Goal: Information Seeking & Learning: Learn about a topic

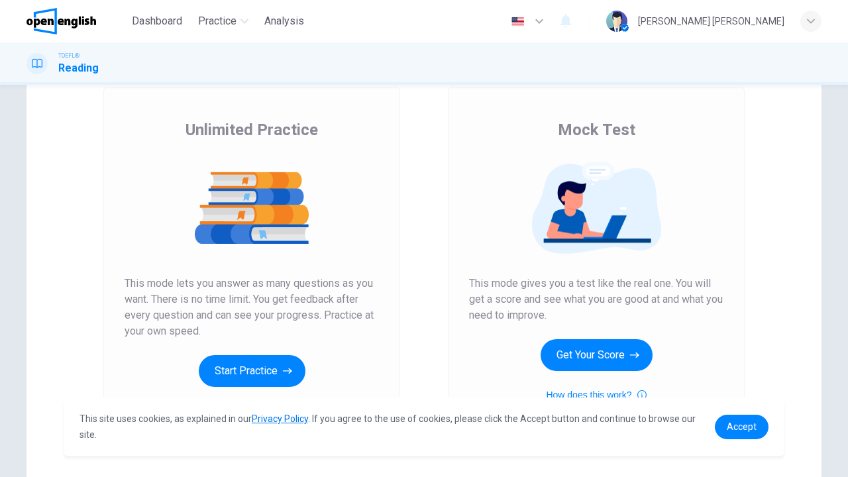
scroll to position [79, 0]
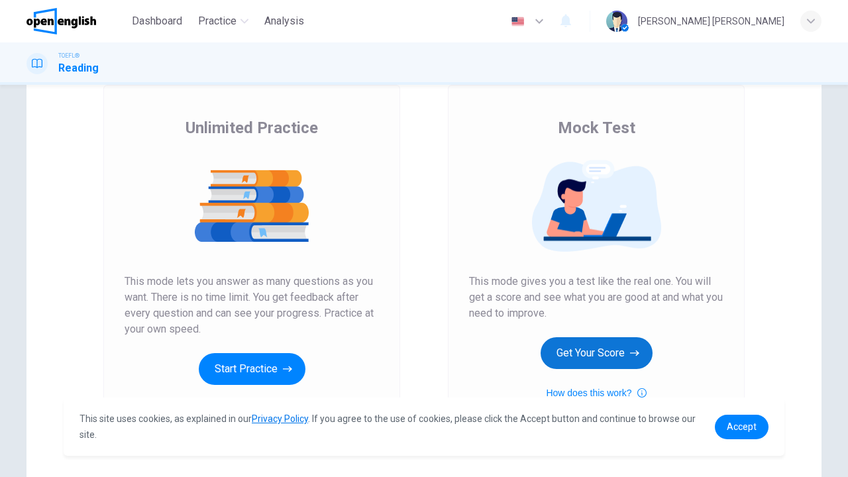
click at [602, 362] on button "Get Your Score" at bounding box center [596, 353] width 112 height 32
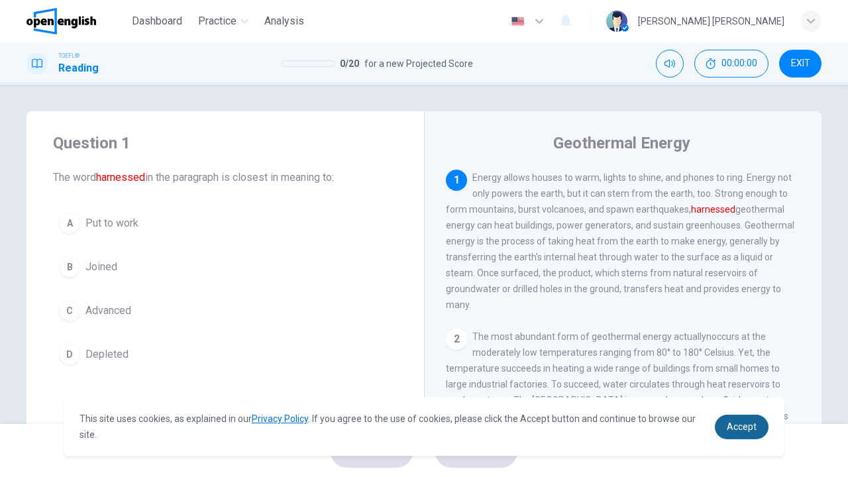
click at [739, 430] on span "Accept" at bounding box center [741, 426] width 30 height 11
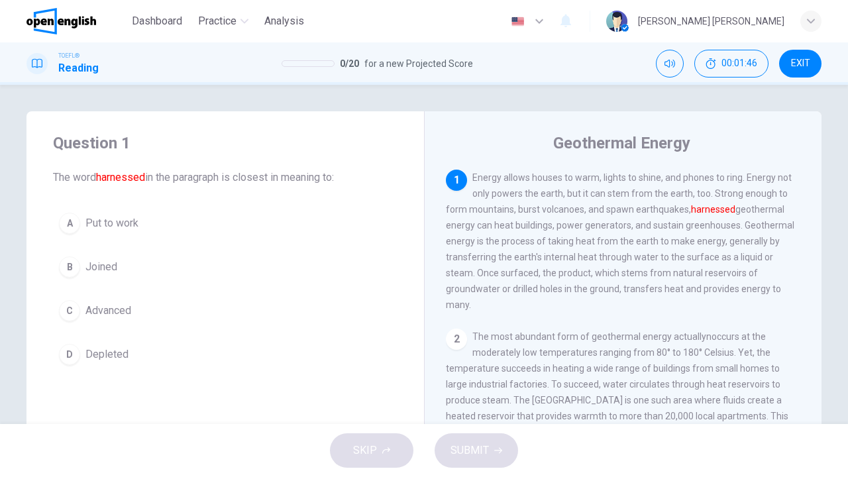
click at [73, 307] on div "C" at bounding box center [69, 310] width 21 height 21
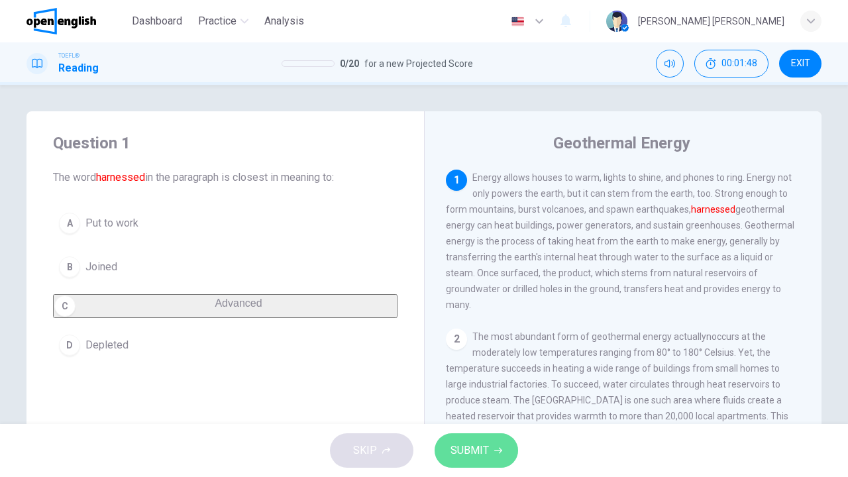
click at [478, 449] on span "SUBMIT" at bounding box center [469, 450] width 38 height 19
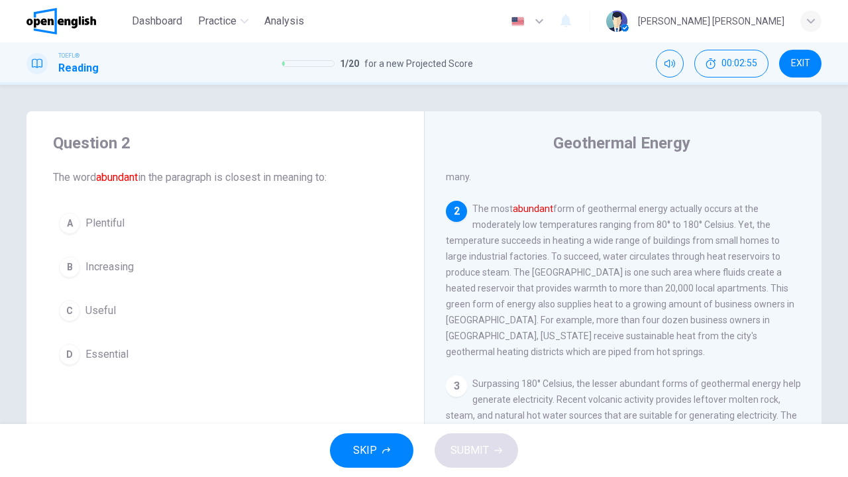
scroll to position [126, 0]
click at [86, 360] on span "Essential" at bounding box center [106, 354] width 43 height 16
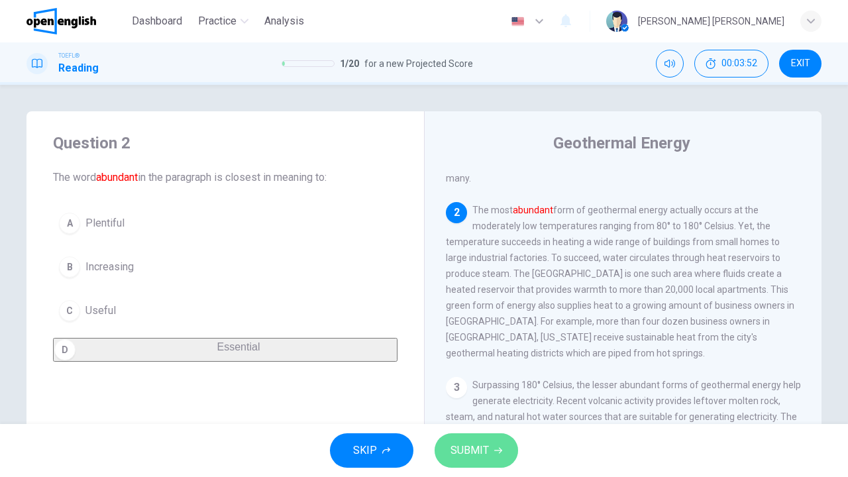
click at [446, 441] on button "SUBMIT" at bounding box center [475, 450] width 83 height 34
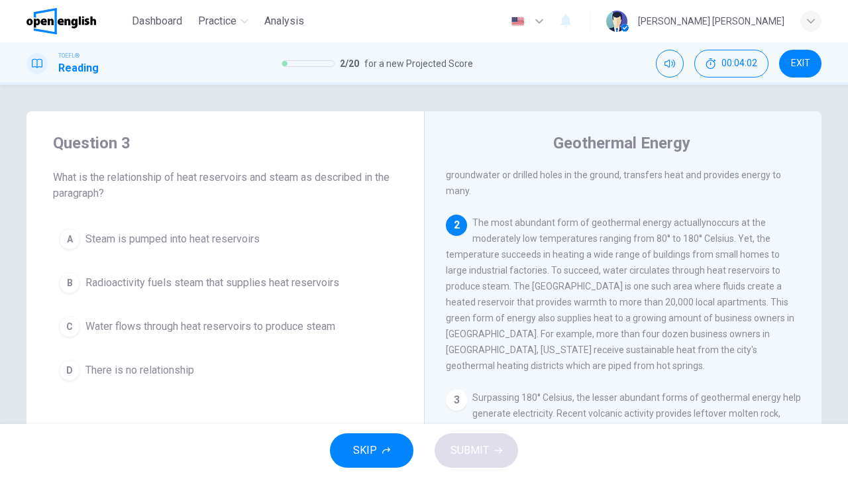
scroll to position [113, 0]
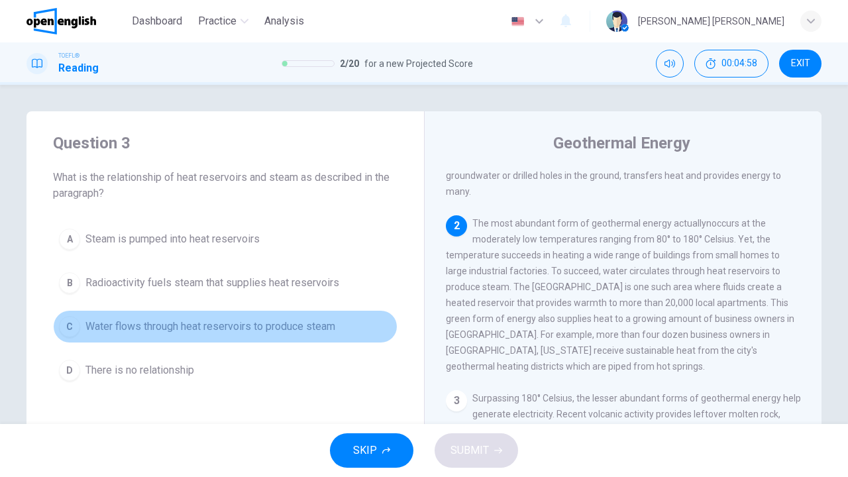
click at [228, 324] on span "Water flows through heat reservoirs to produce steam" at bounding box center [210, 326] width 250 height 16
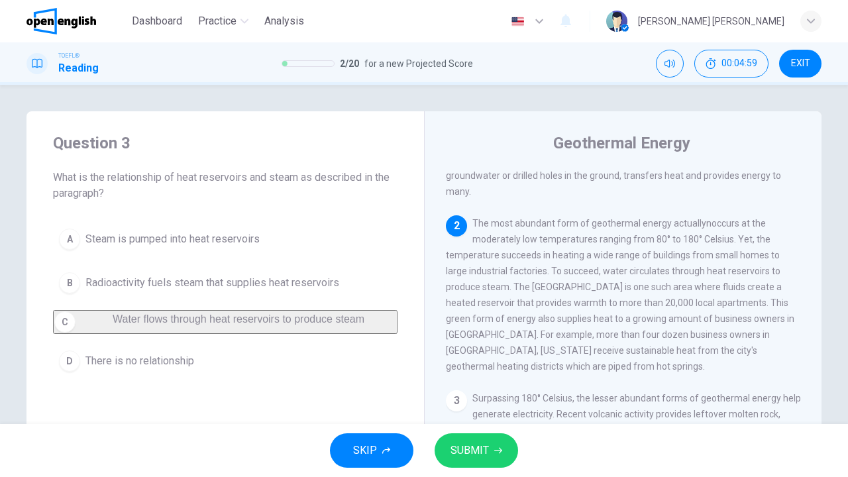
click at [462, 448] on span "SUBMIT" at bounding box center [469, 450] width 38 height 19
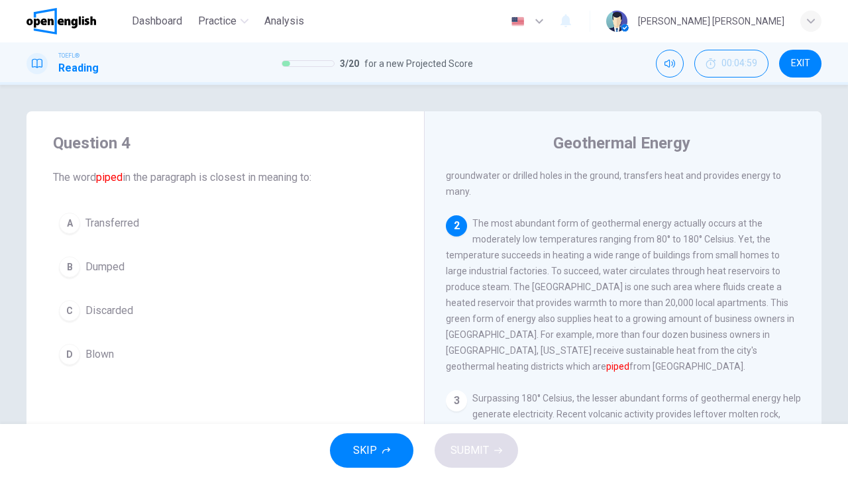
scroll to position [143, 0]
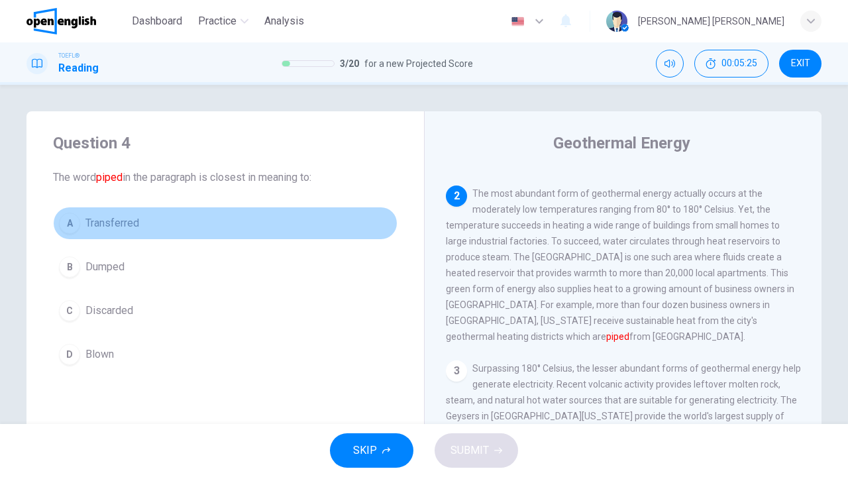
click at [64, 234] on button "A Transferred" at bounding box center [225, 223] width 344 height 33
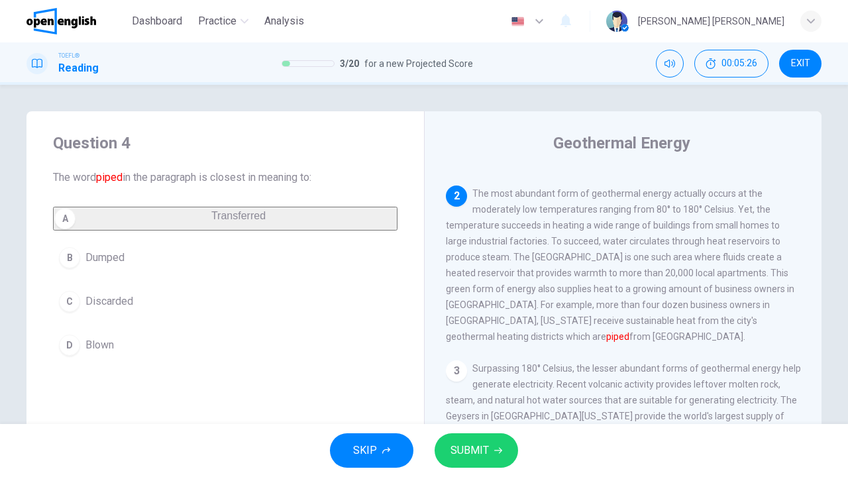
click at [458, 457] on span "SUBMIT" at bounding box center [469, 450] width 38 height 19
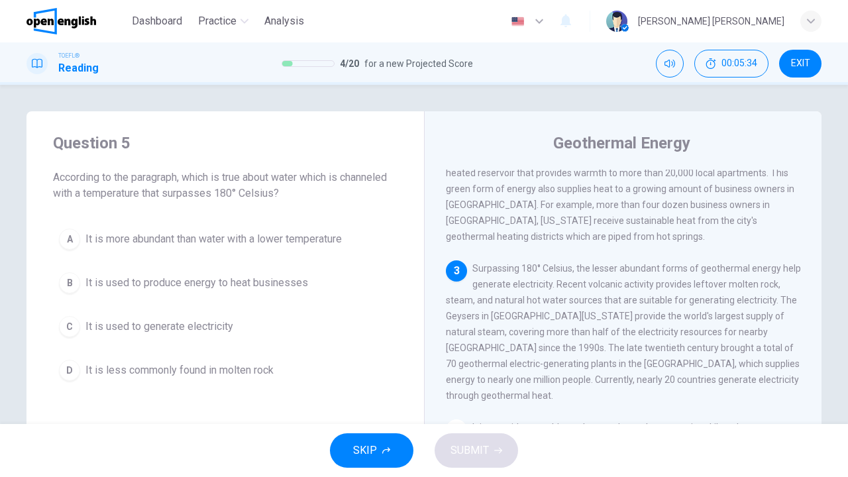
scroll to position [243, 0]
click at [150, 250] on button "A It is more abundant than water with a lower temperature" at bounding box center [225, 238] width 344 height 33
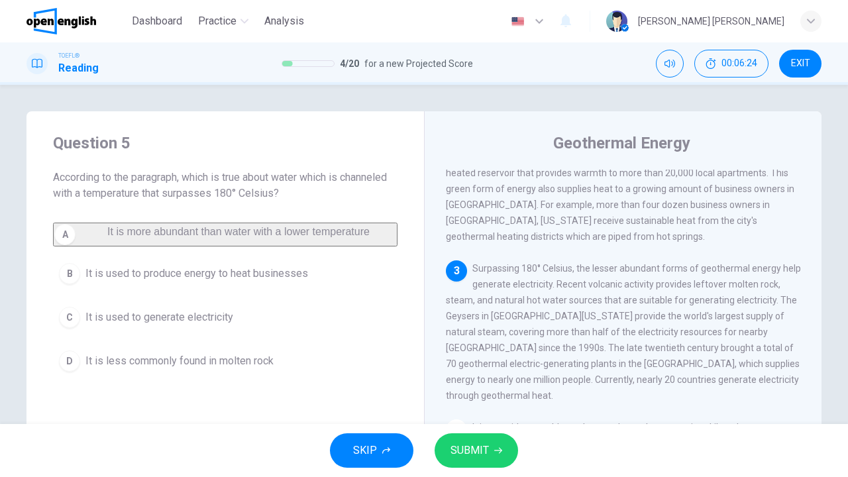
click at [471, 456] on span "SUBMIT" at bounding box center [469, 450] width 38 height 19
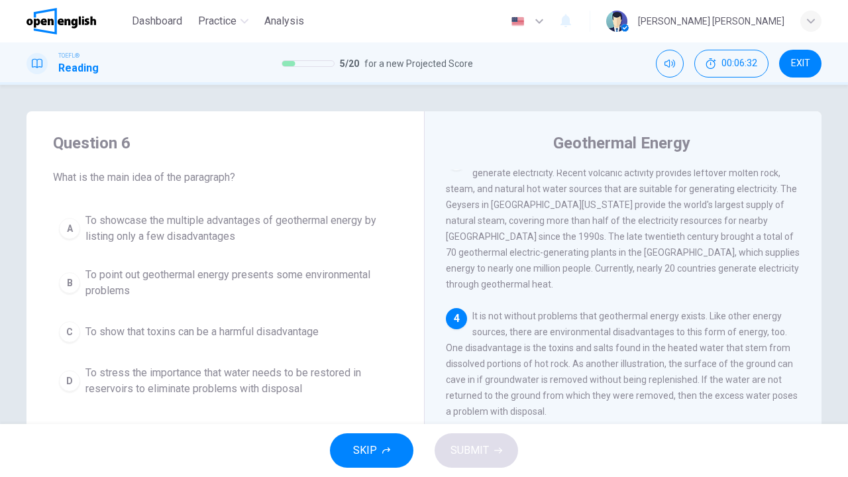
scroll to position [357, 0]
click at [321, 271] on span "To point out geothermal energy presents some environmental problems" at bounding box center [238, 283] width 306 height 32
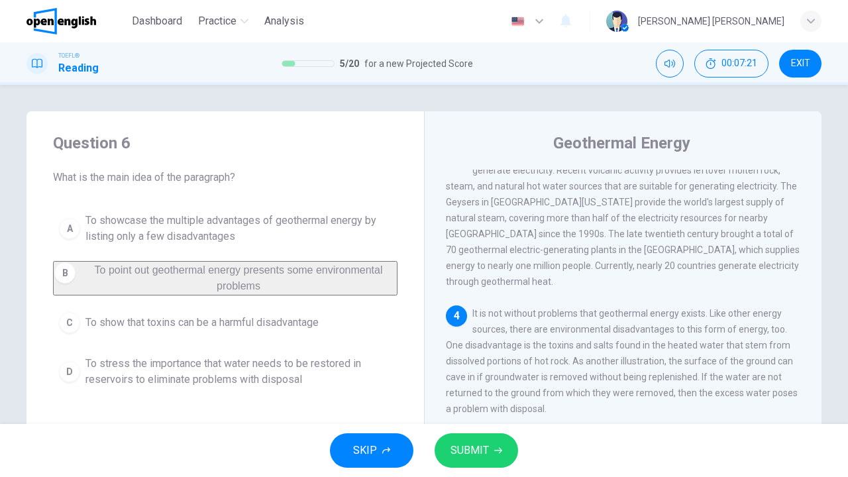
click at [497, 448] on icon "button" at bounding box center [498, 450] width 8 height 8
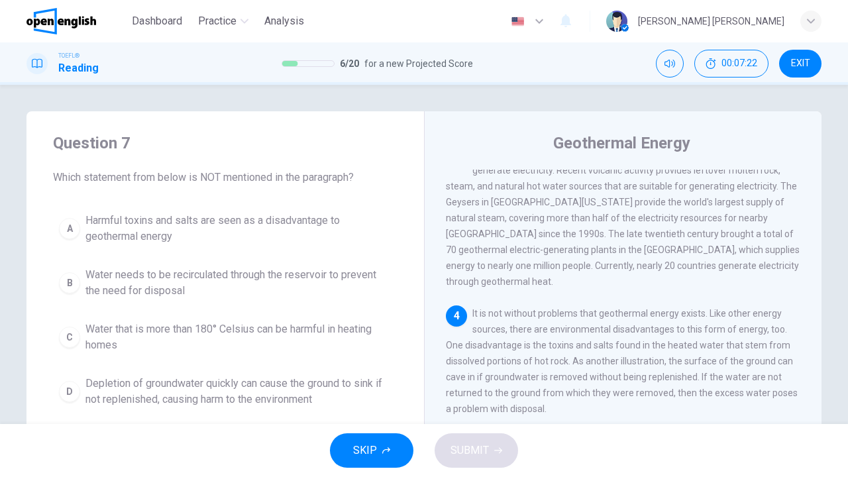
scroll to position [382, 0]
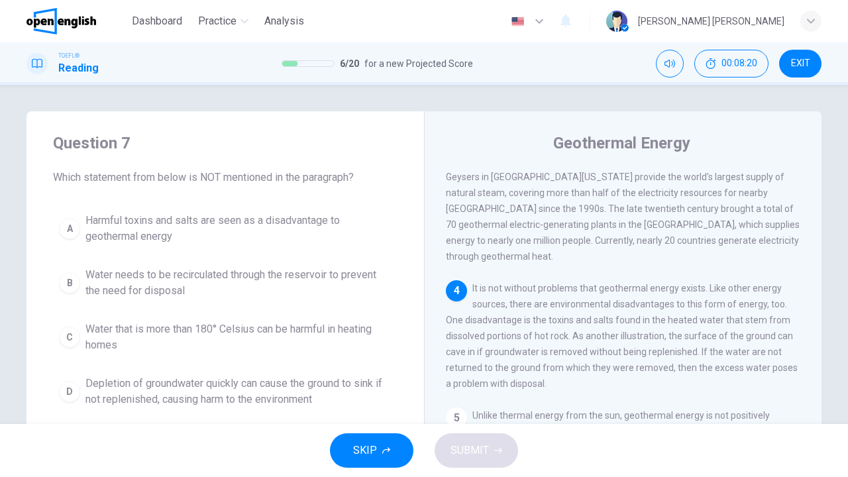
click at [326, 333] on span "Water that is more than 180° Celsius can be harmful in heating homes" at bounding box center [238, 337] width 306 height 32
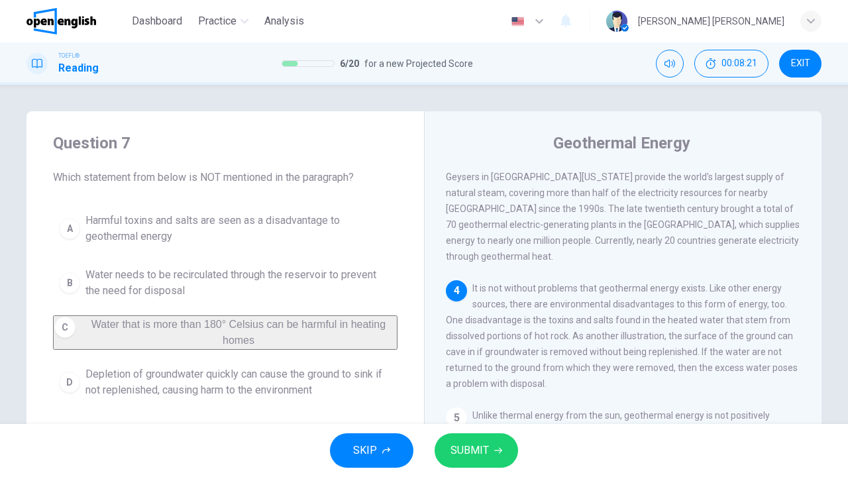
click at [481, 452] on span "SUBMIT" at bounding box center [469, 450] width 38 height 19
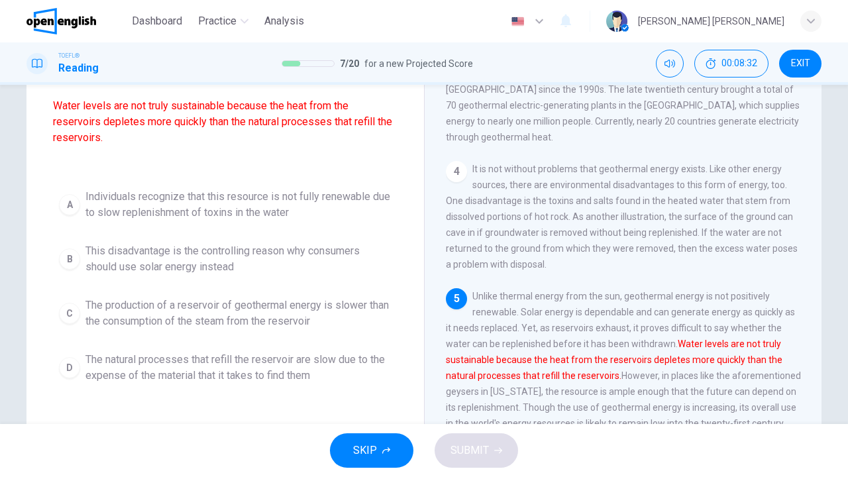
scroll to position [122, 0]
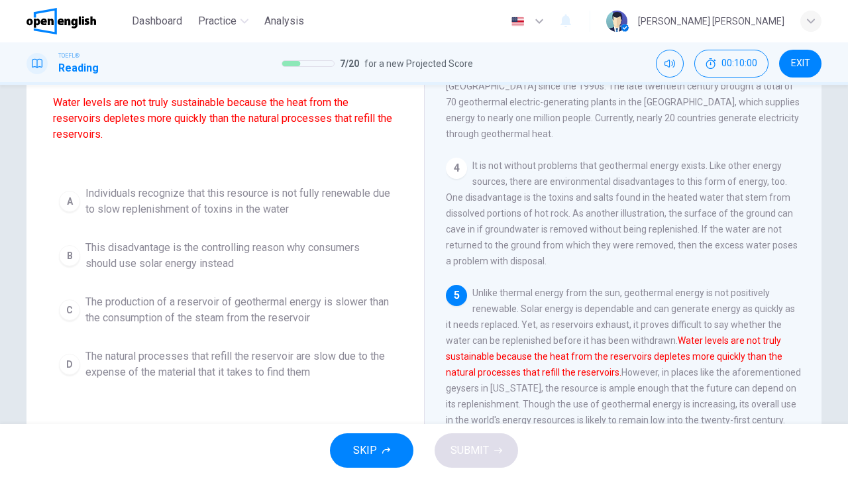
click at [193, 359] on span "The natural processes that refill the reservoir are slow due to the expense of …" at bounding box center [238, 364] width 306 height 32
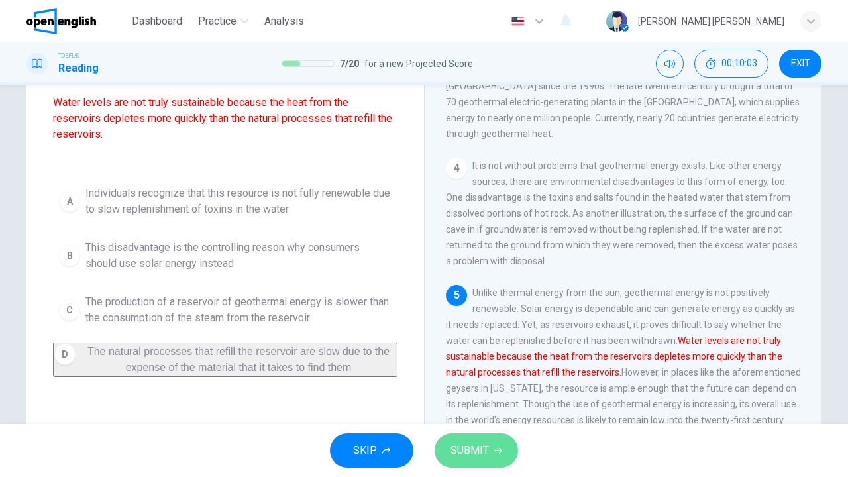
click at [464, 441] on span "SUBMIT" at bounding box center [469, 450] width 38 height 19
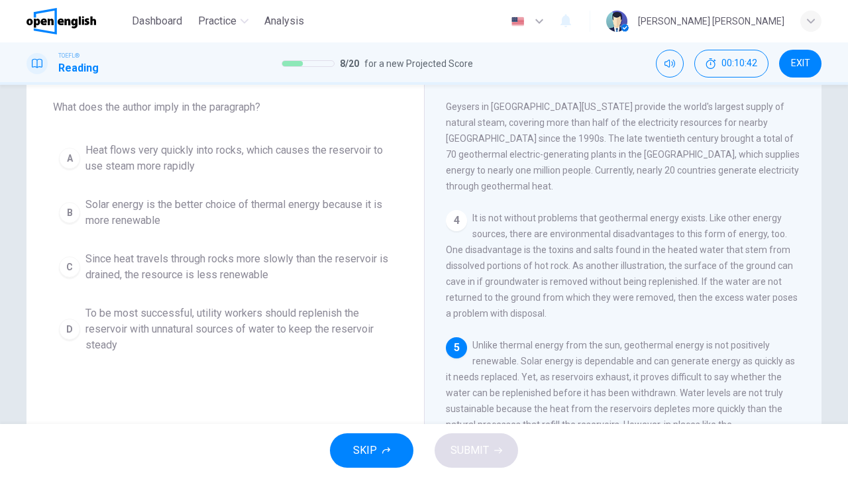
scroll to position [60, 0]
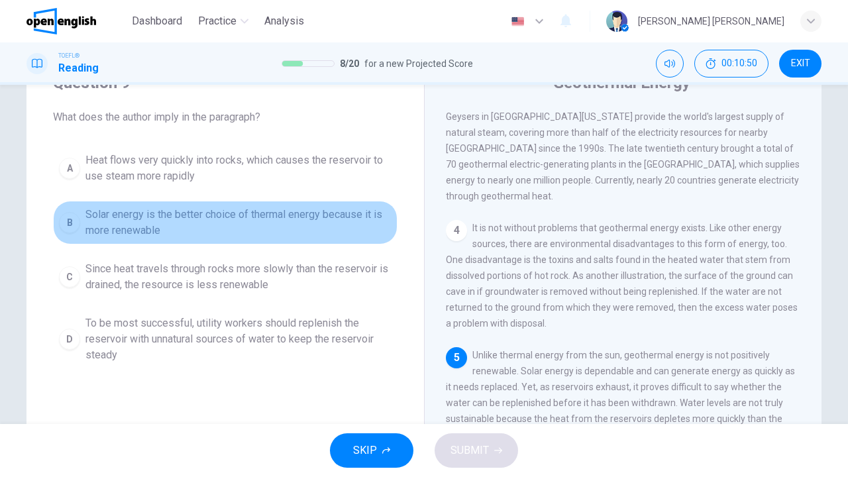
click at [346, 236] on span "Solar energy is the better choice of thermal energy because it is more renewable" at bounding box center [238, 223] width 306 height 32
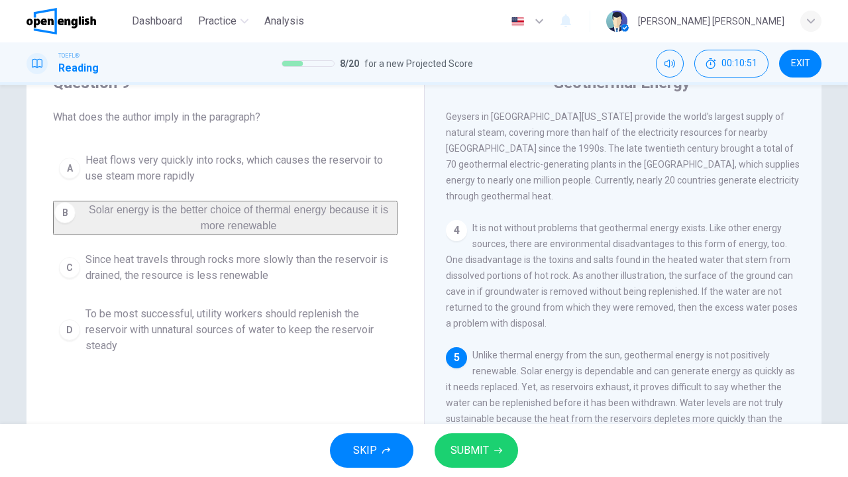
click at [478, 444] on span "SUBMIT" at bounding box center [469, 450] width 38 height 19
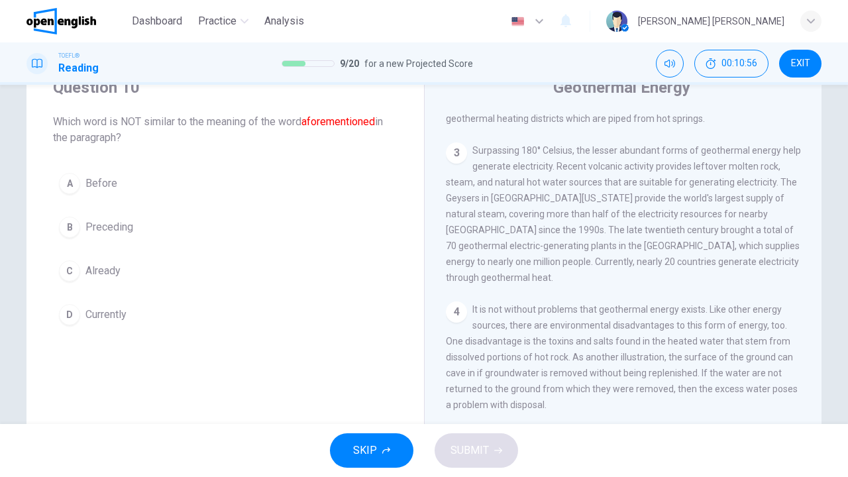
scroll to position [52, 0]
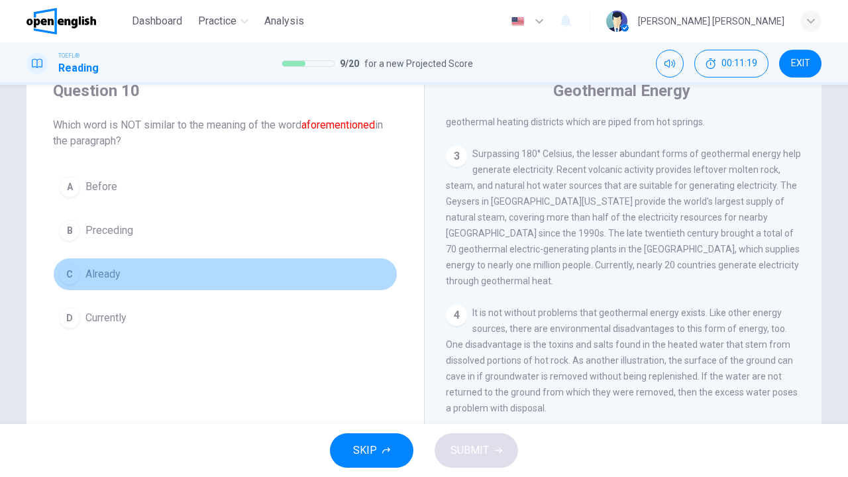
click at [89, 269] on span "Already" at bounding box center [102, 274] width 35 height 16
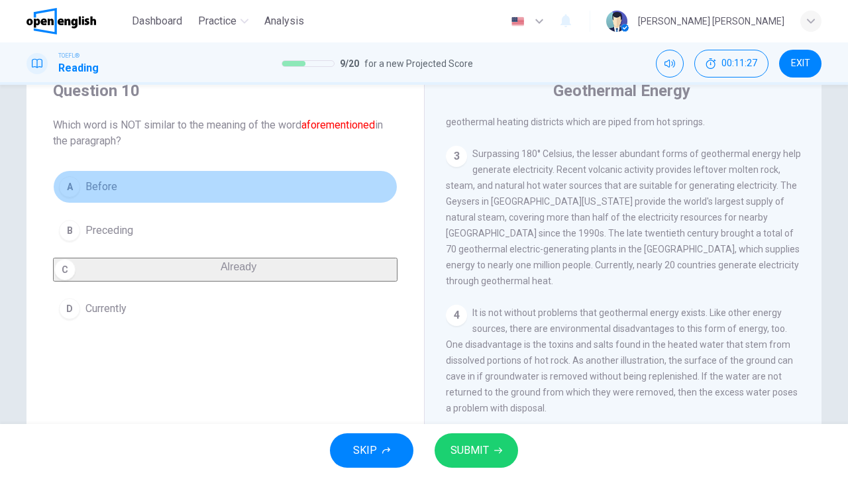
click at [205, 193] on button "A Before" at bounding box center [225, 186] width 344 height 33
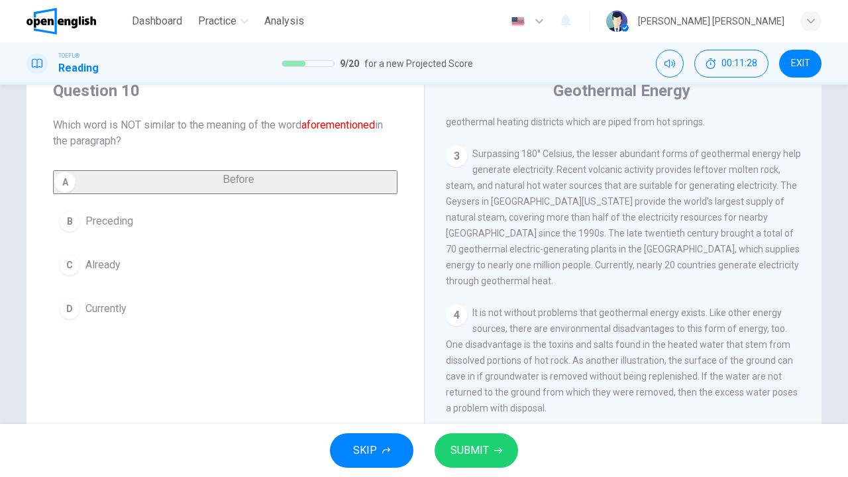
click at [455, 425] on div "SKIP SUBMIT" at bounding box center [424, 450] width 848 height 53
click at [457, 448] on span "SUBMIT" at bounding box center [469, 450] width 38 height 19
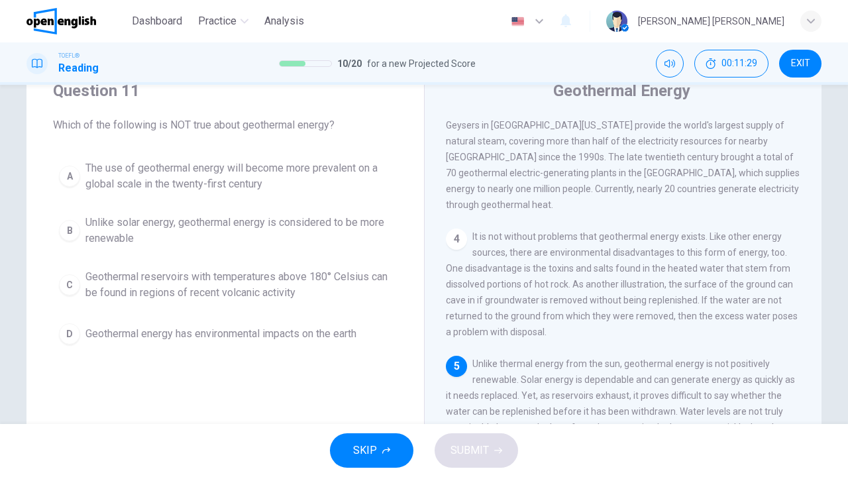
scroll to position [382, 0]
click at [210, 276] on span "Geothermal reservoirs with temperatures above 180° Celsius can be found in regi…" at bounding box center [238, 285] width 306 height 32
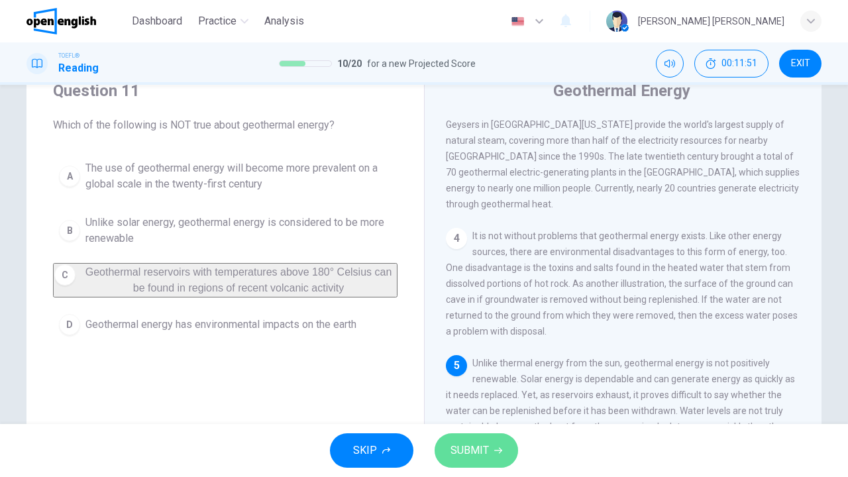
click at [463, 446] on span "SUBMIT" at bounding box center [469, 450] width 38 height 19
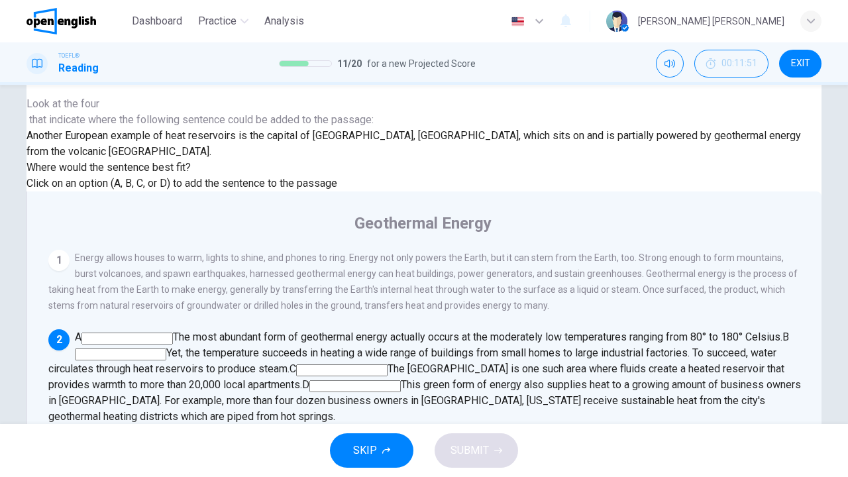
scroll to position [75, 0]
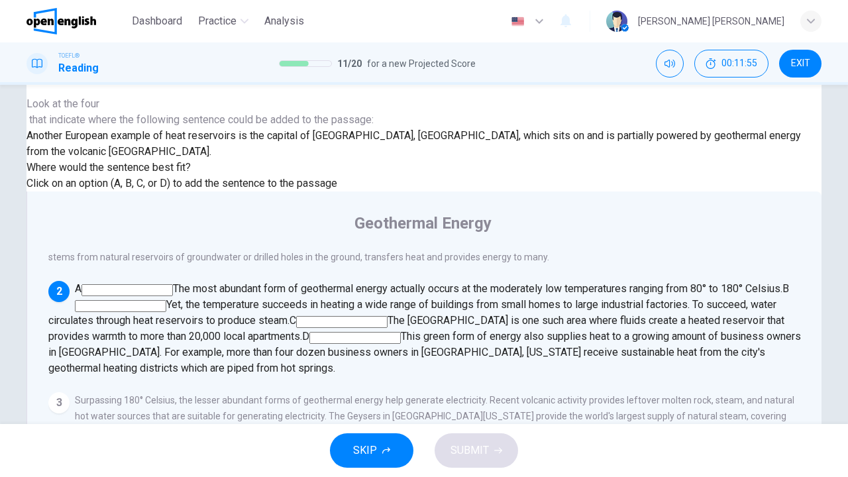
click at [173, 284] on input at bounding box center [126, 290] width 91 height 12
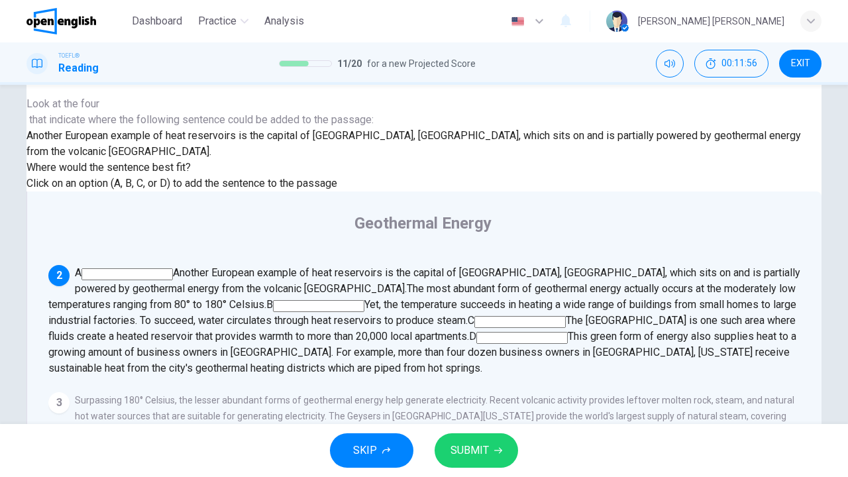
click at [173, 268] on input at bounding box center [126, 274] width 91 height 12
click at [524, 316] on input at bounding box center [519, 322] width 91 height 12
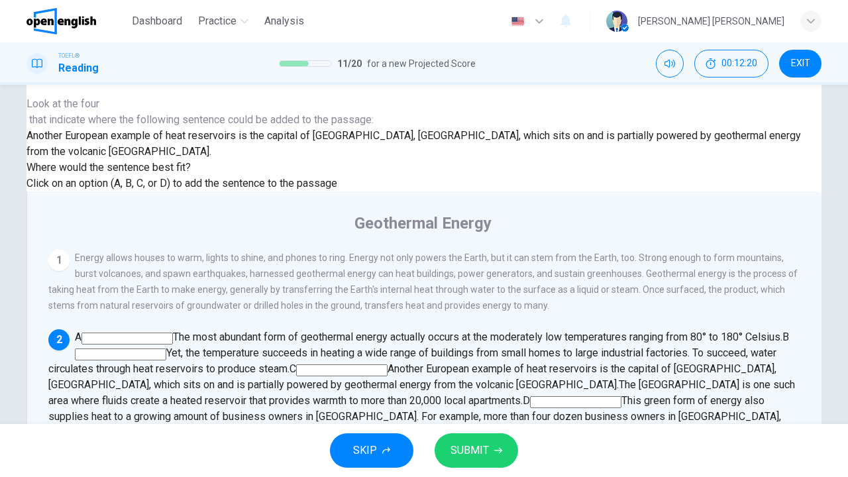
scroll to position [0, 0]
click at [70, 250] on div "1" at bounding box center [58, 260] width 21 height 21
click at [173, 332] on input at bounding box center [126, 338] width 91 height 12
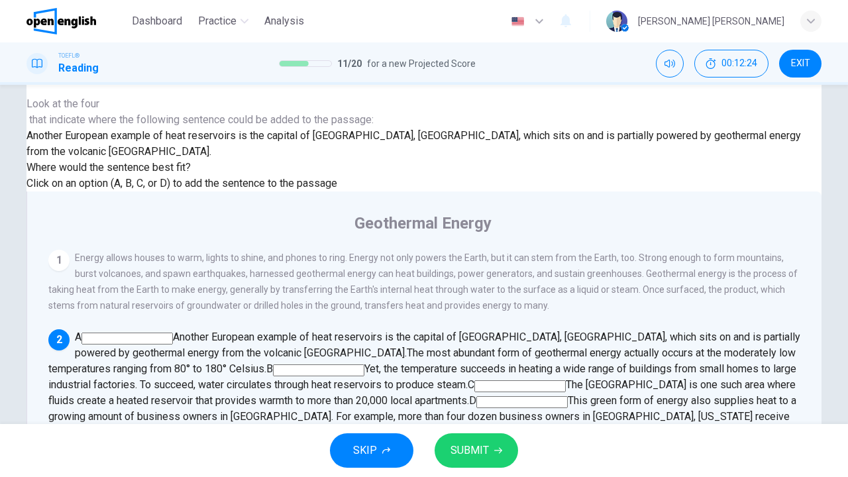
click at [173, 332] on input at bounding box center [126, 338] width 91 height 12
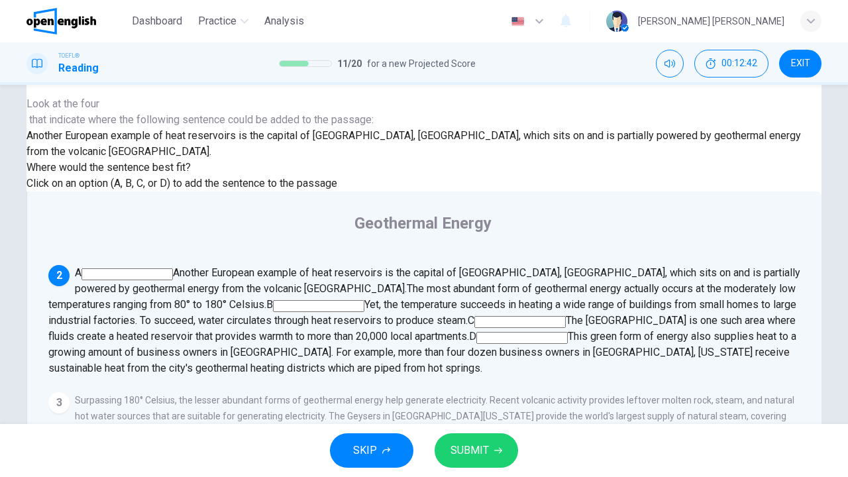
scroll to position [106, 0]
click at [530, 316] on input at bounding box center [519, 322] width 91 height 12
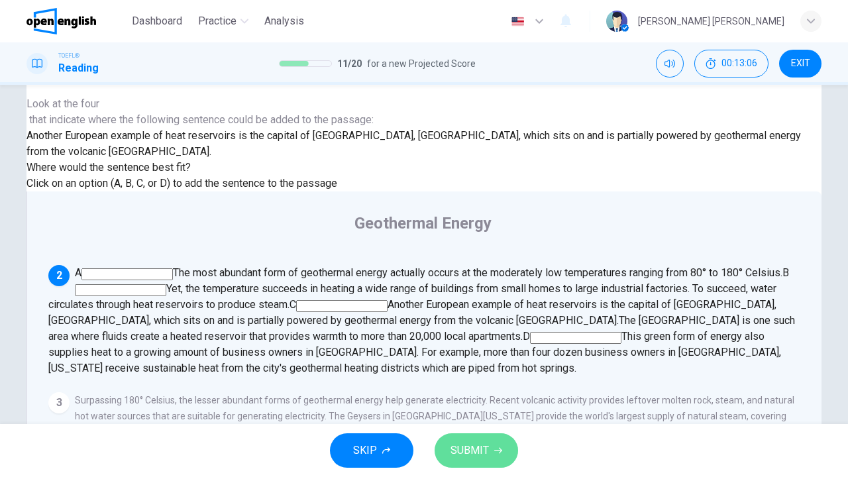
click at [477, 450] on span "SUBMIT" at bounding box center [469, 450] width 38 height 19
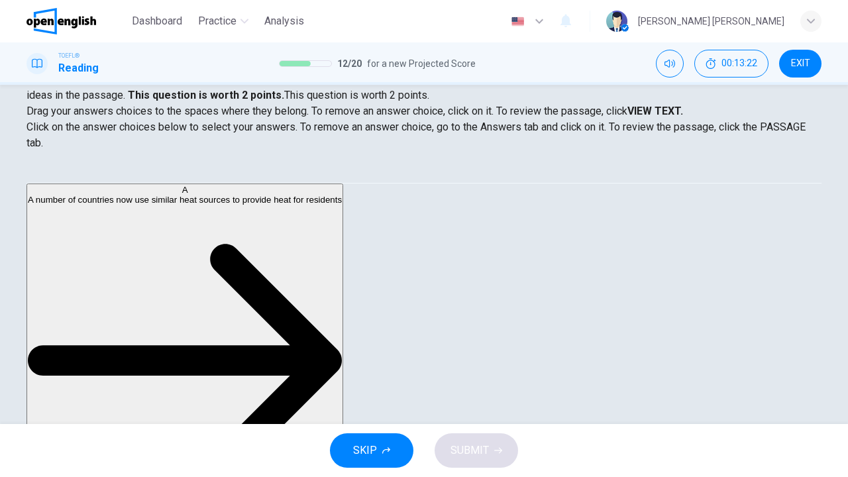
scroll to position [166, 0]
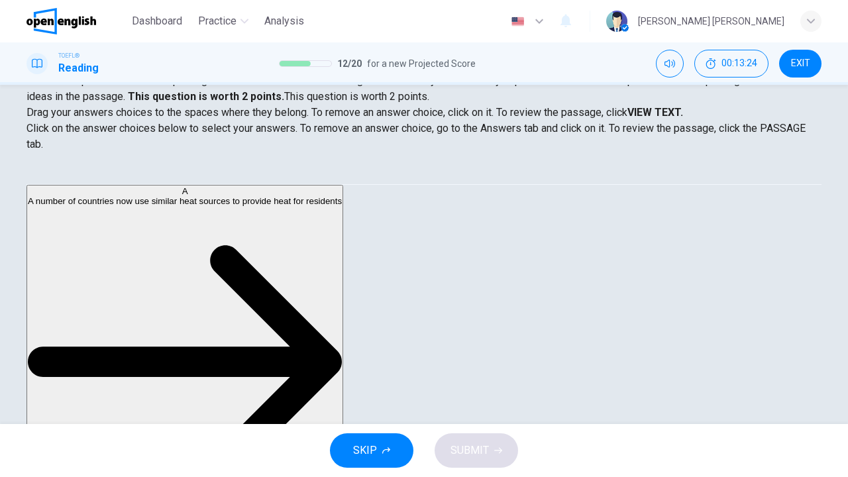
drag, startPoint x: 138, startPoint y: 219, endPoint x: 158, endPoint y: 195, distance: 31.1
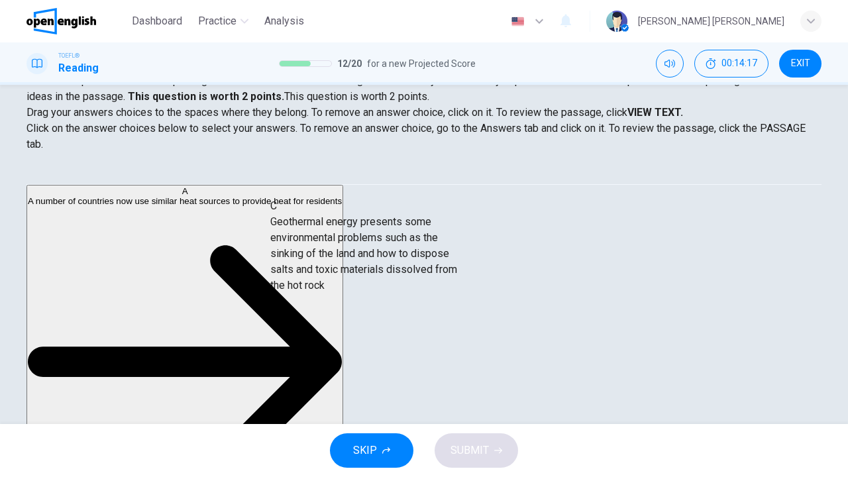
drag, startPoint x: 165, startPoint y: 270, endPoint x: 444, endPoint y: 267, distance: 278.8
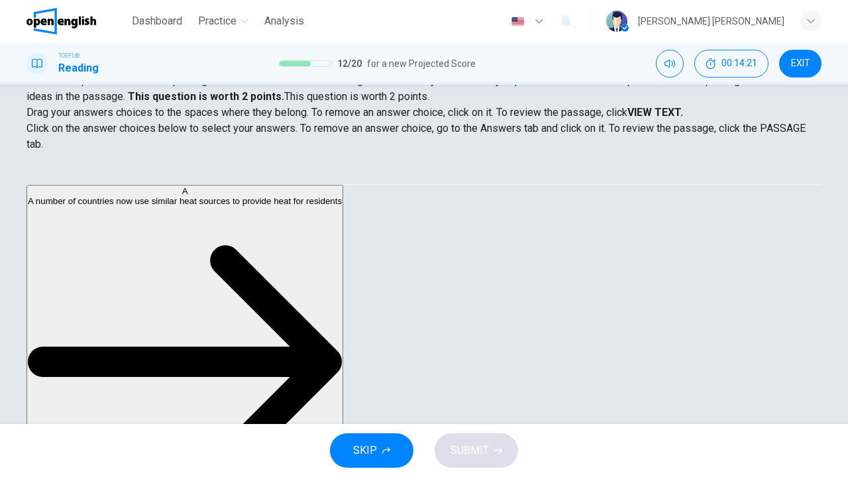
click at [481, 450] on div "SKIP SUBMIT" at bounding box center [424, 450] width 848 height 53
drag, startPoint x: 145, startPoint y: 220, endPoint x: 340, endPoint y: 212, distance: 195.5
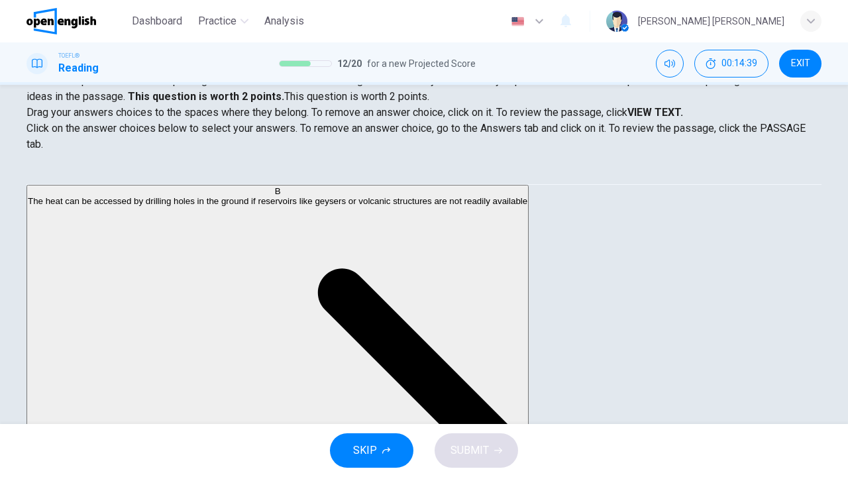
click at [495, 446] on div "SKIP SUBMIT" at bounding box center [424, 450] width 848 height 53
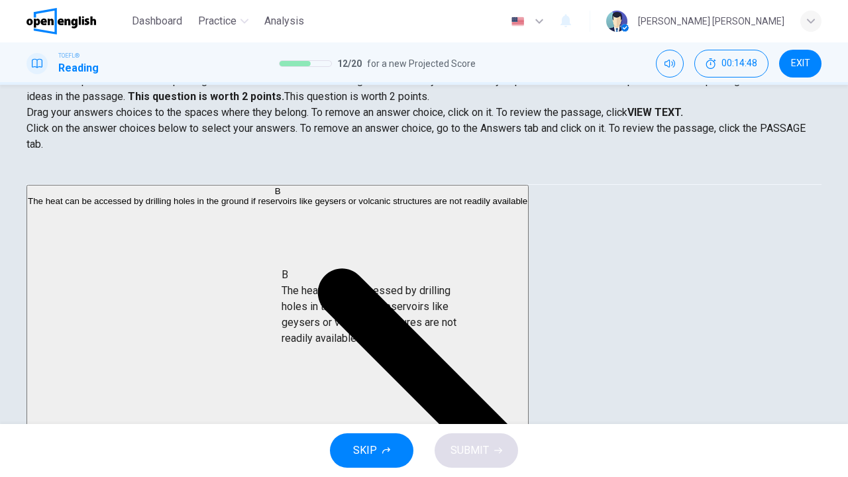
scroll to position [19, 0]
drag, startPoint x: 137, startPoint y: 213, endPoint x: 369, endPoint y: 308, distance: 250.6
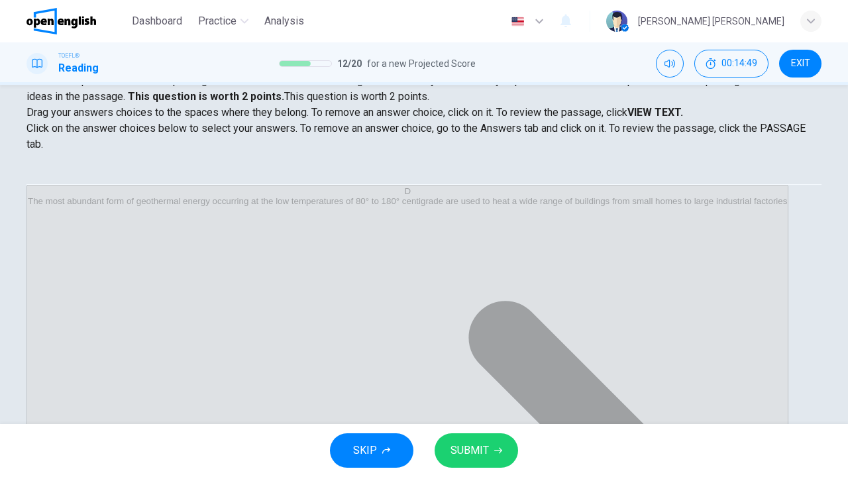
scroll to position [0, 0]
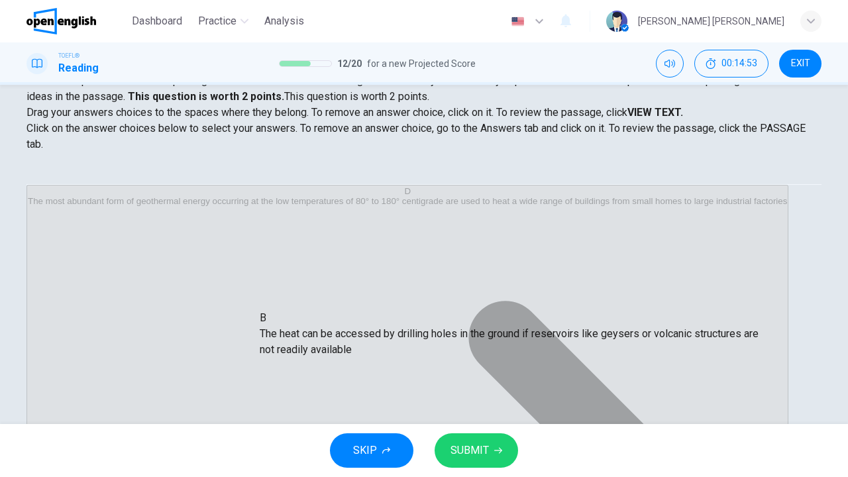
drag, startPoint x: 360, startPoint y: 260, endPoint x: 344, endPoint y: 334, distance: 76.0
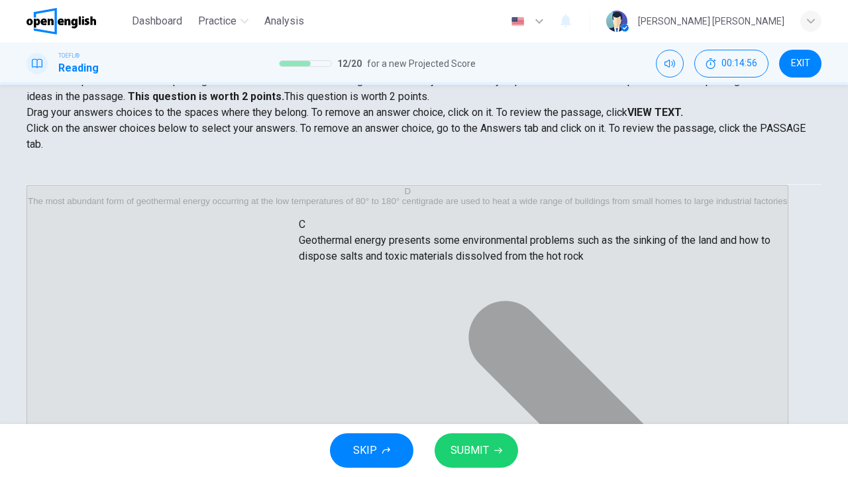
drag, startPoint x: 344, startPoint y: 334, endPoint x: 367, endPoint y: 243, distance: 94.3
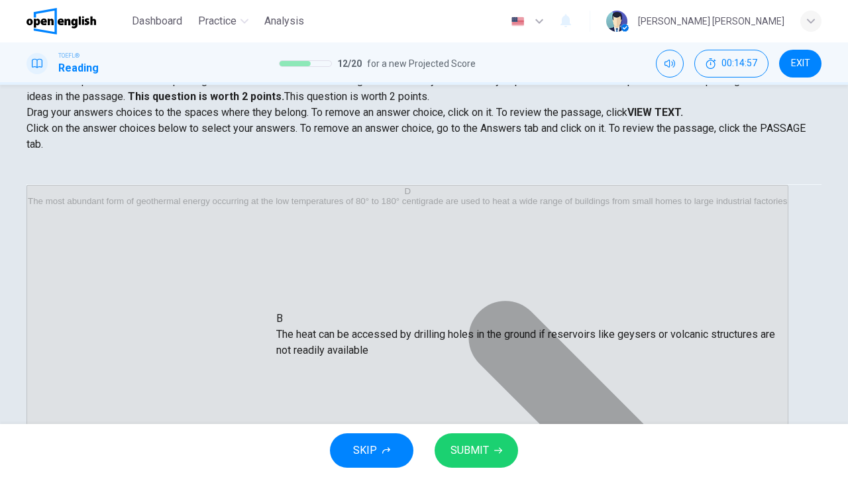
drag, startPoint x: 360, startPoint y: 260, endPoint x: 360, endPoint y: 339, distance: 78.8
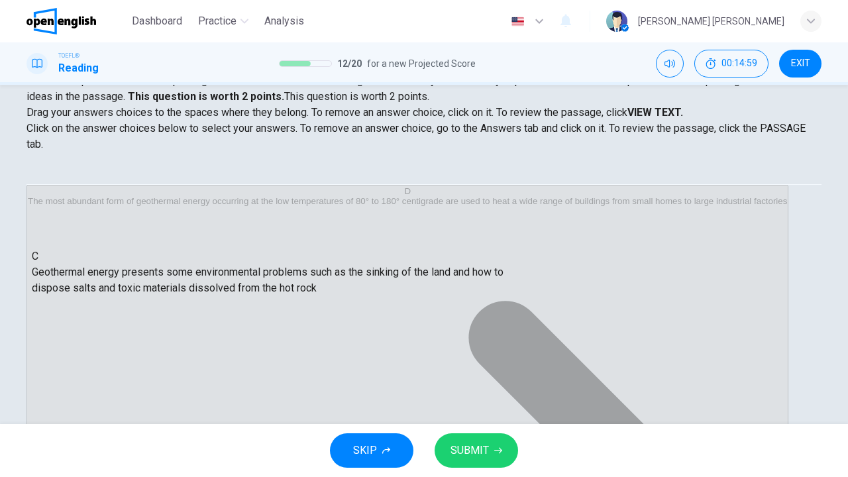
drag, startPoint x: 364, startPoint y: 328, endPoint x: 74, endPoint y: 258, distance: 298.6
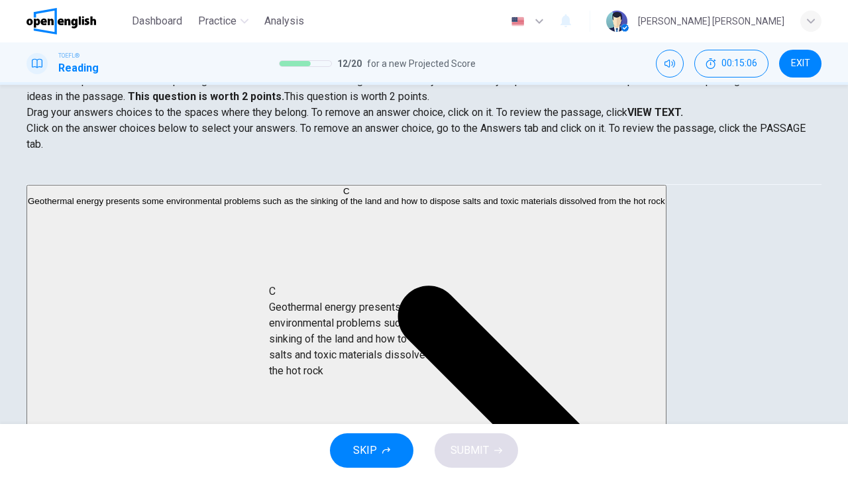
scroll to position [39, 0]
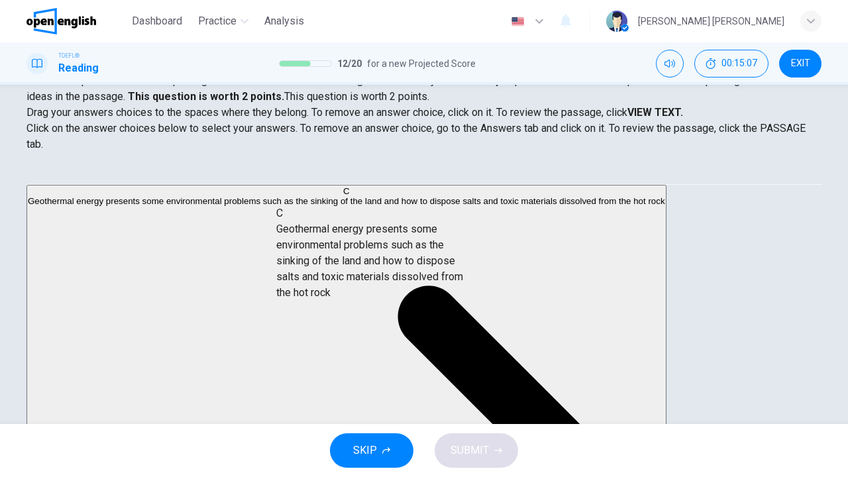
drag, startPoint x: 211, startPoint y: 228, endPoint x: 432, endPoint y: 256, distance: 222.8
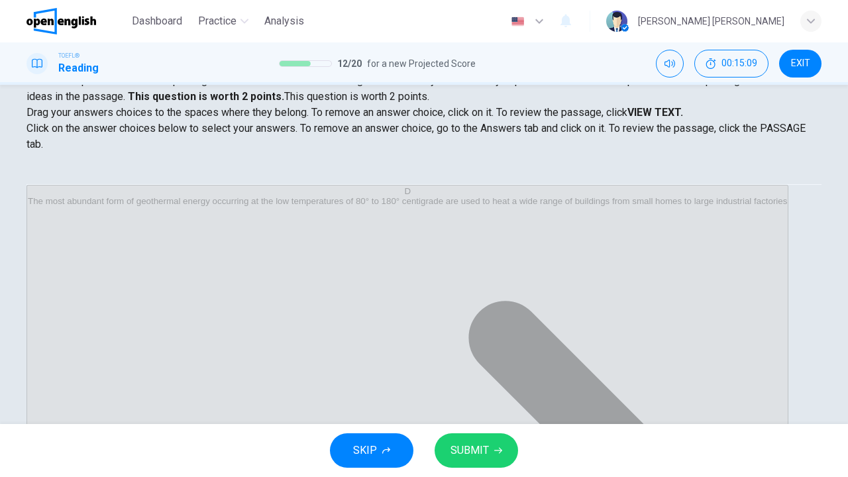
scroll to position [0, 0]
click at [501, 459] on button "SUBMIT" at bounding box center [475, 450] width 83 height 34
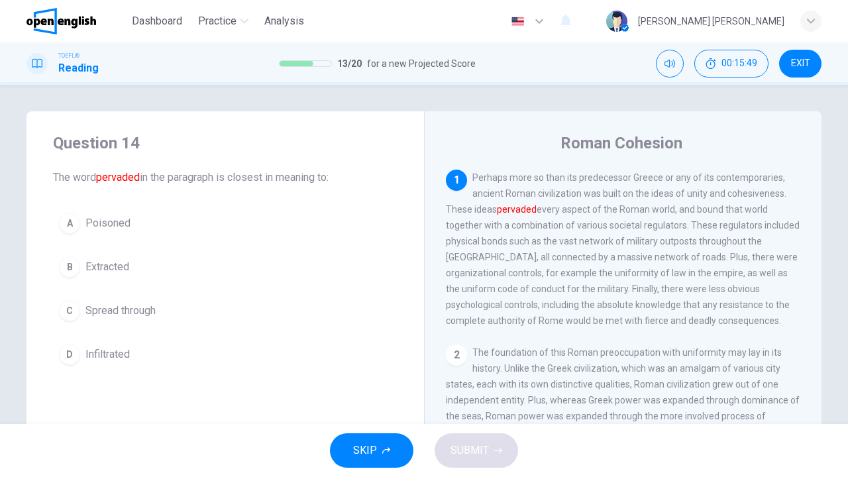
click at [93, 278] on button "B Extracted" at bounding box center [225, 266] width 344 height 33
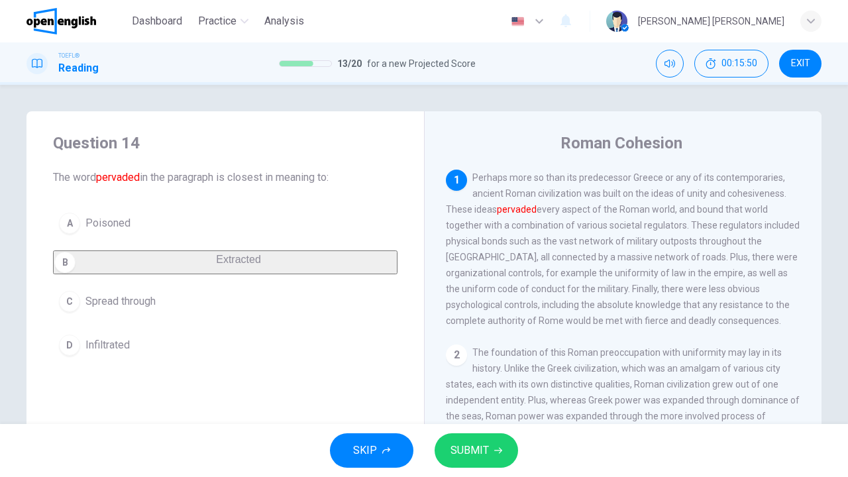
click at [454, 441] on span "SUBMIT" at bounding box center [469, 450] width 38 height 19
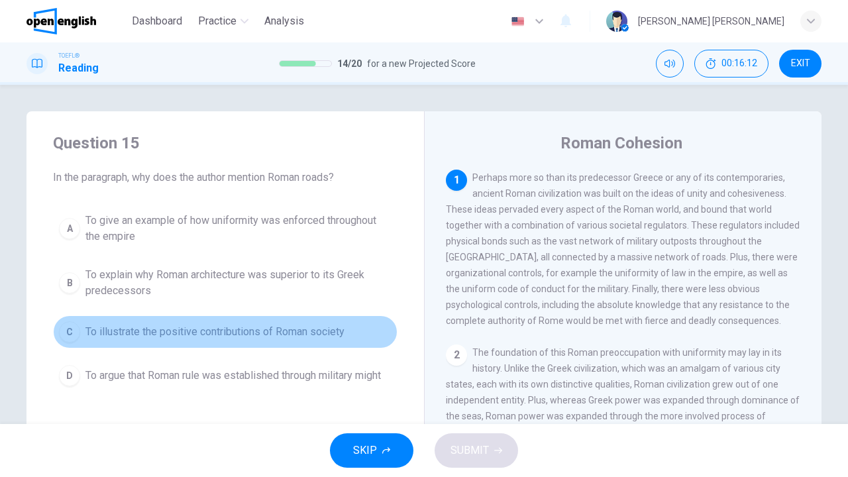
click at [338, 333] on span "To illustrate the positive contributions of Roman society" at bounding box center [214, 332] width 259 height 16
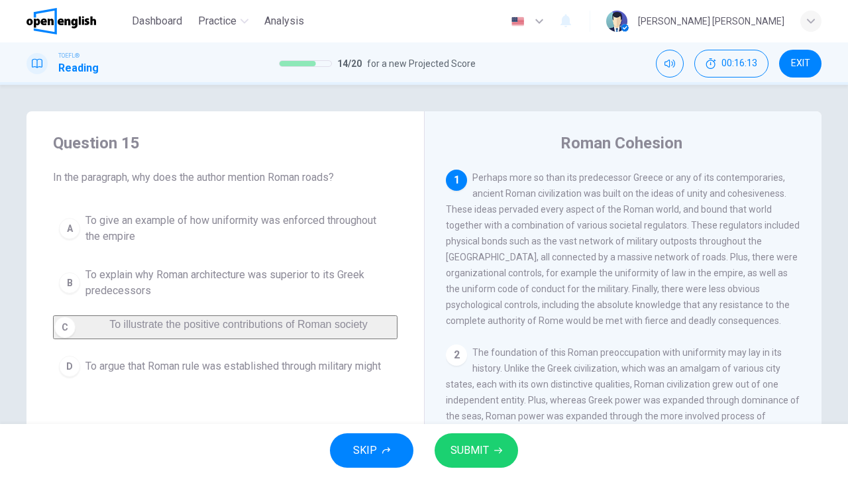
click at [491, 455] on button "SUBMIT" at bounding box center [475, 450] width 83 height 34
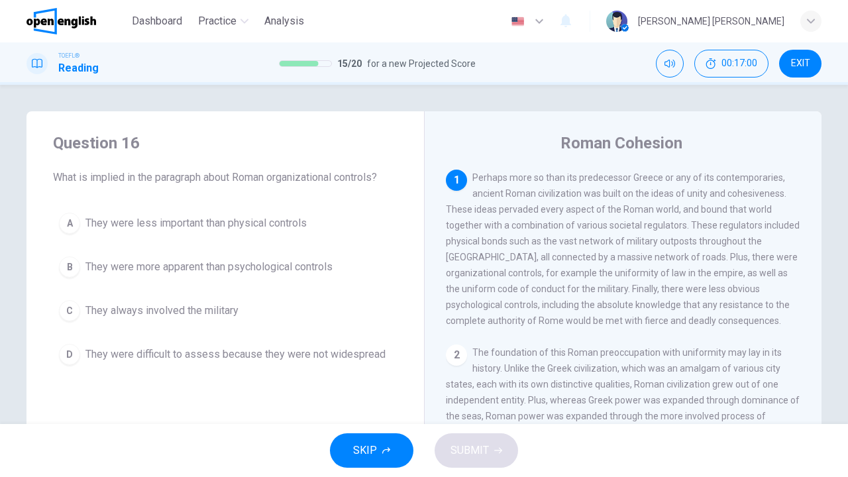
click at [146, 318] on span "They always involved the military" at bounding box center [161, 311] width 153 height 16
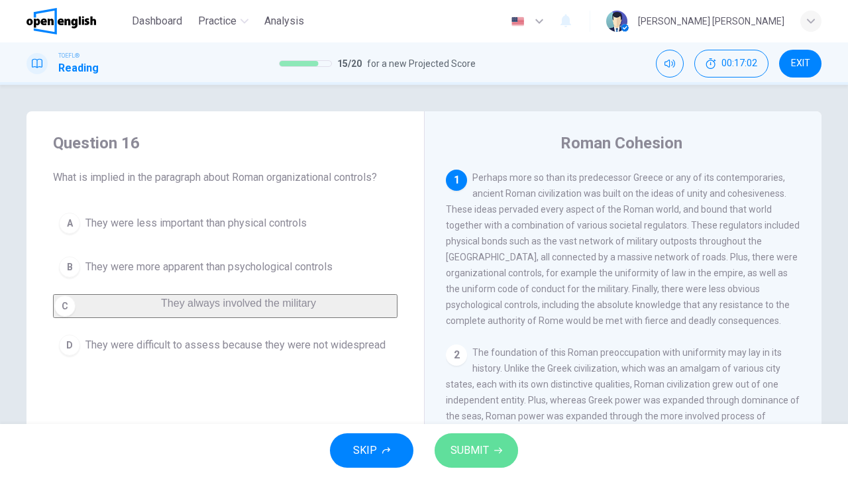
click at [483, 448] on span "SUBMIT" at bounding box center [469, 450] width 38 height 19
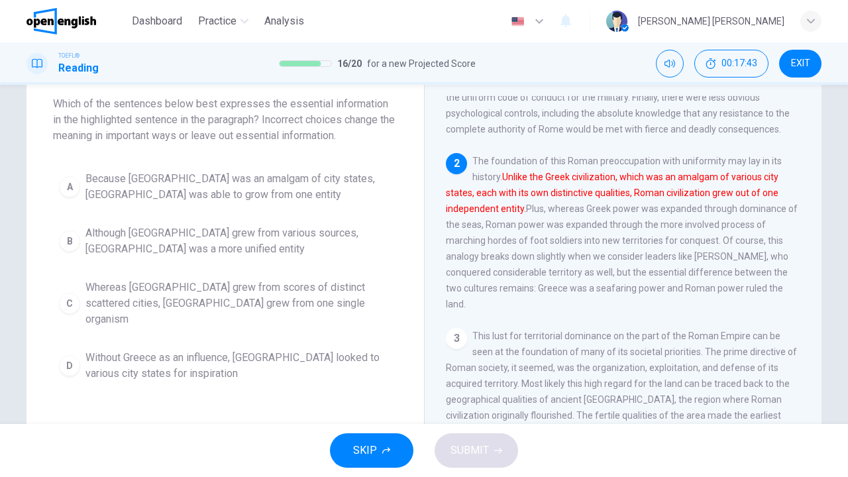
scroll to position [75, 0]
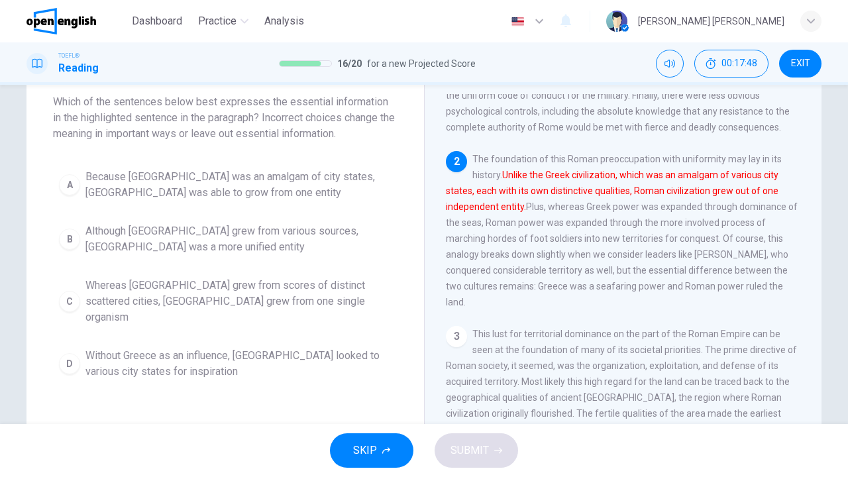
click at [171, 304] on span "Whereas [GEOGRAPHIC_DATA] grew from scores of distinct scattered cities, [GEOGR…" at bounding box center [238, 301] width 306 height 48
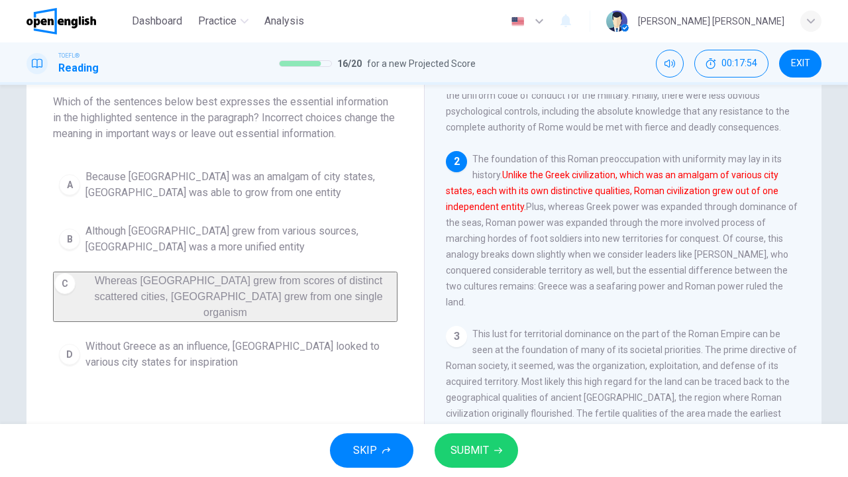
click at [467, 448] on span "SUBMIT" at bounding box center [469, 450] width 38 height 19
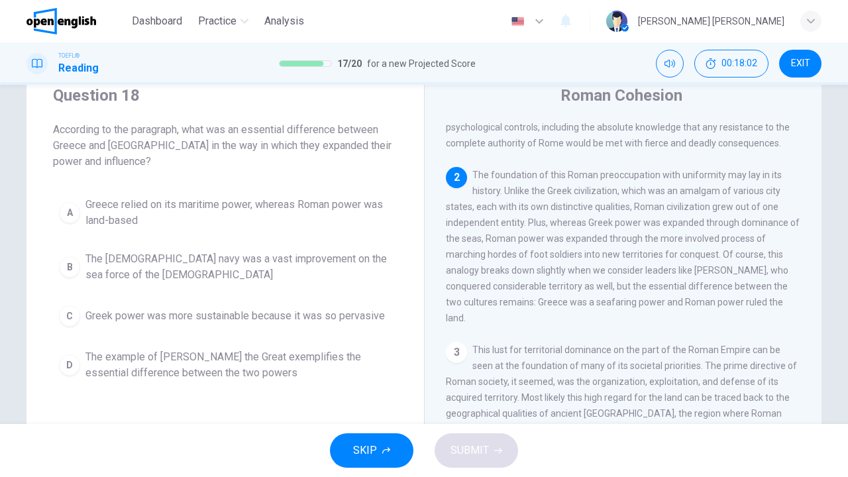
scroll to position [48, 0]
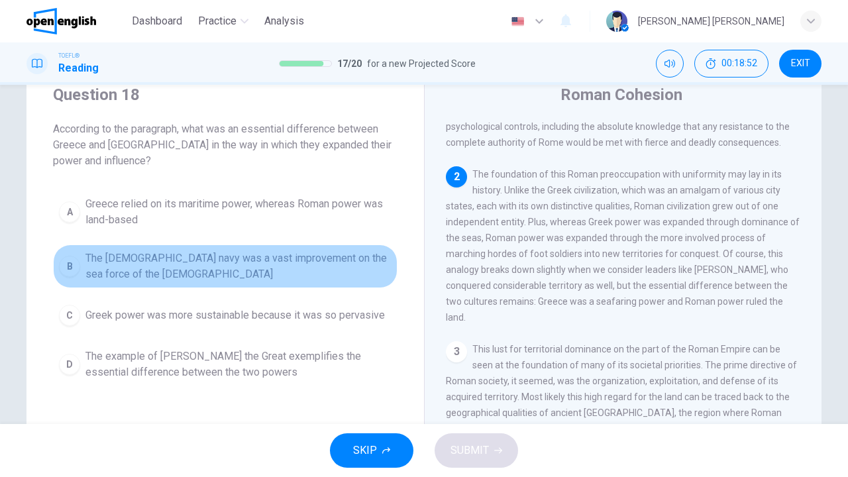
click at [325, 251] on span "The [DEMOGRAPHIC_DATA] navy was a vast improvement on the sea force of the [DEM…" at bounding box center [238, 266] width 306 height 32
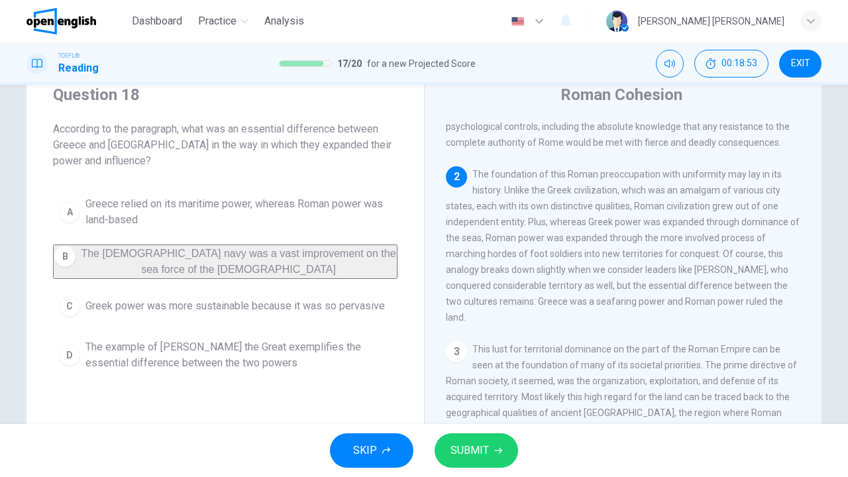
click at [500, 448] on icon "button" at bounding box center [498, 450] width 8 height 8
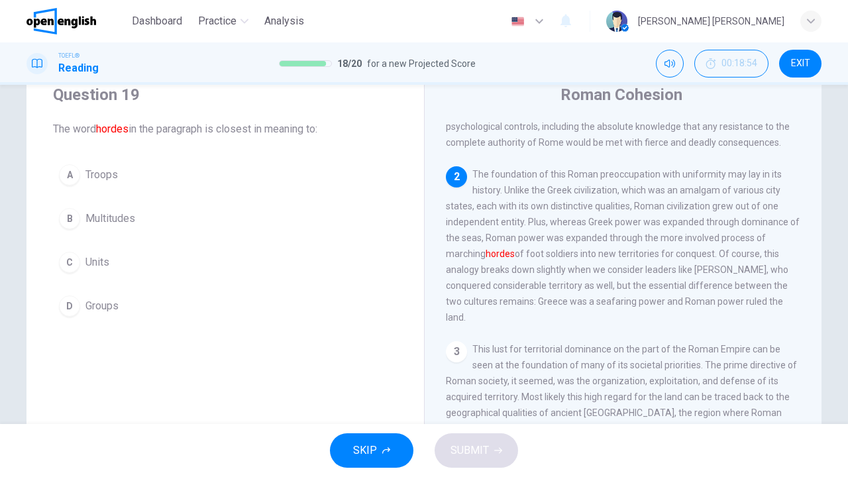
scroll to position [175, 0]
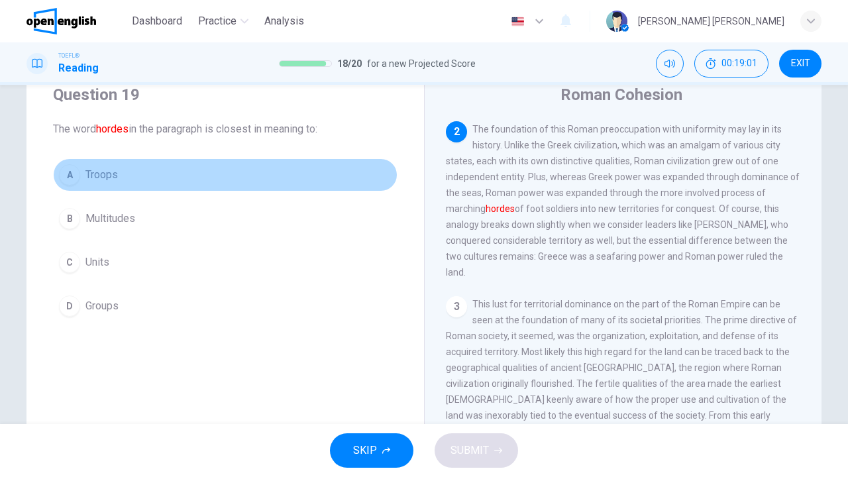
click at [136, 171] on button "A Troops" at bounding box center [225, 174] width 344 height 33
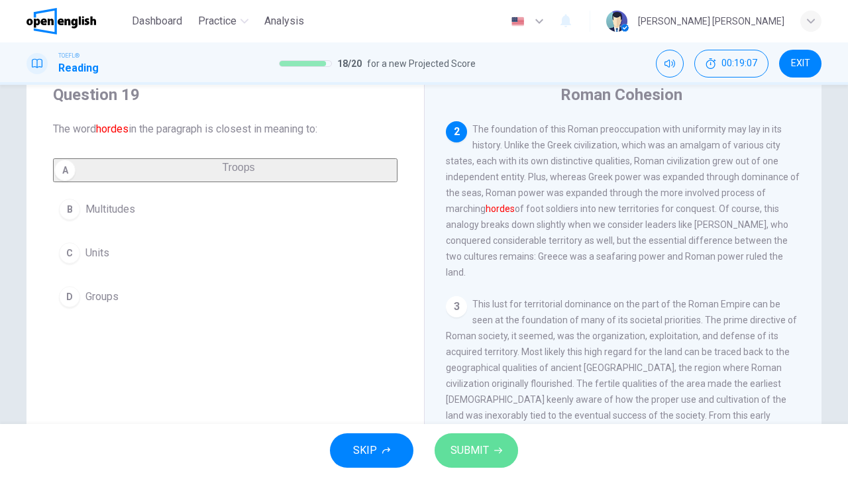
click at [506, 447] on button "SUBMIT" at bounding box center [475, 450] width 83 height 34
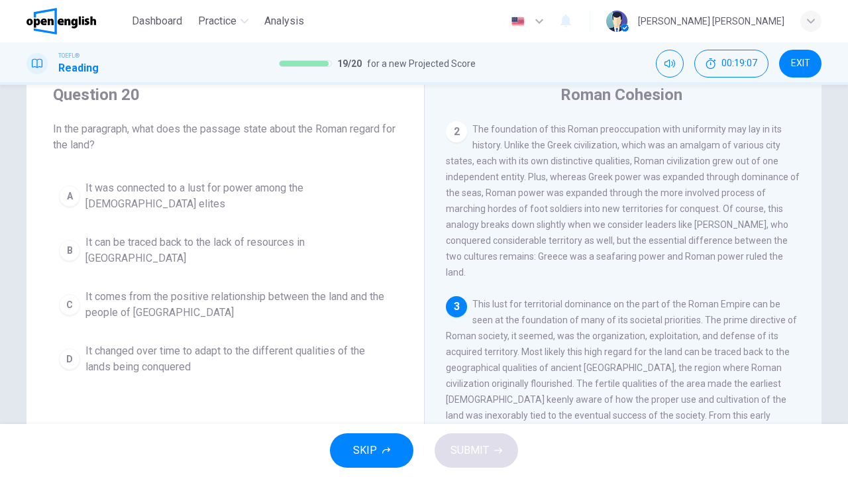
scroll to position [276, 0]
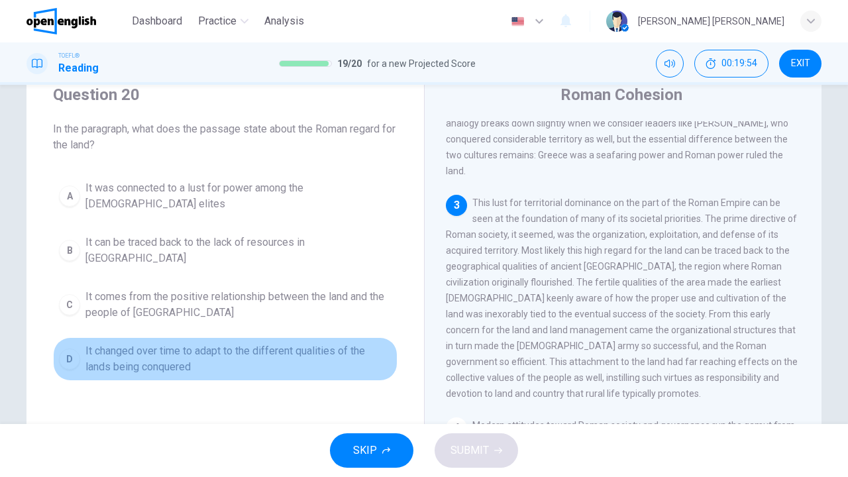
click at [212, 343] on span "It changed over time to adapt to the different qualities of the lands being con…" at bounding box center [238, 359] width 306 height 32
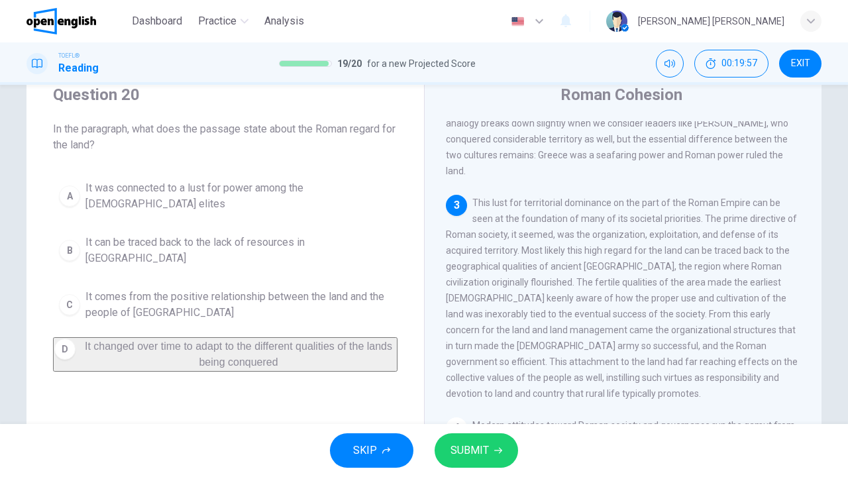
click at [469, 447] on span "SUBMIT" at bounding box center [469, 450] width 38 height 19
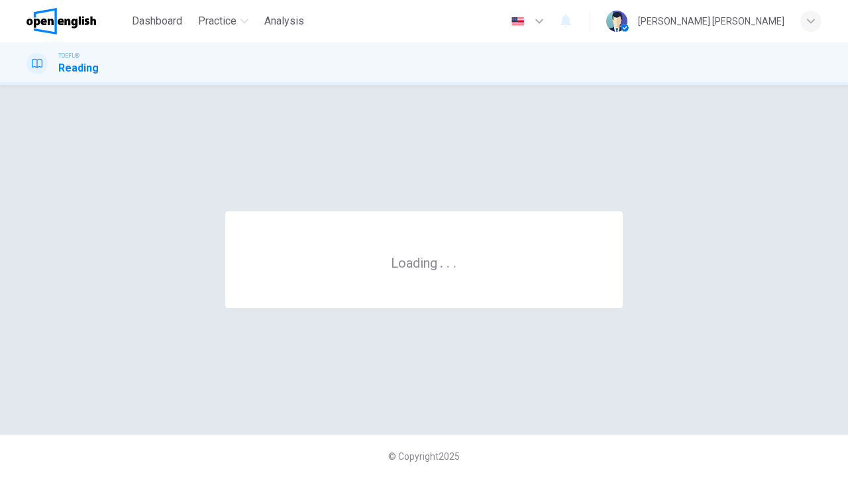
scroll to position [0, 0]
